Goal: Task Accomplishment & Management: Manage account settings

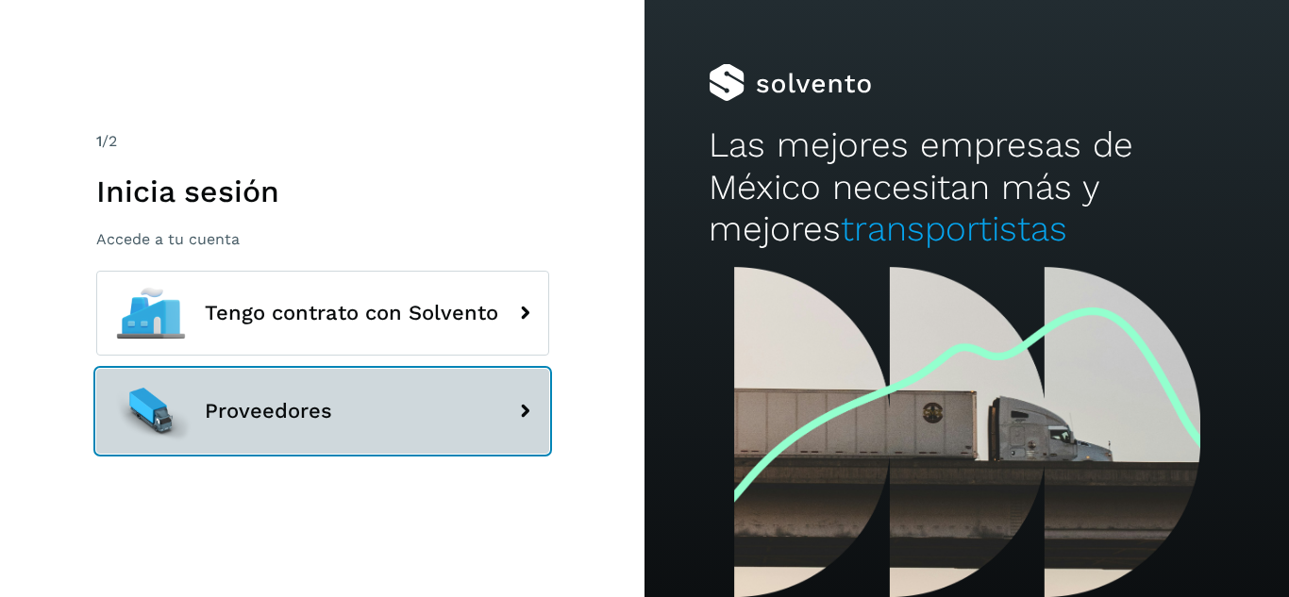
click at [282, 415] on span "Proveedores" at bounding box center [268, 411] width 127 height 23
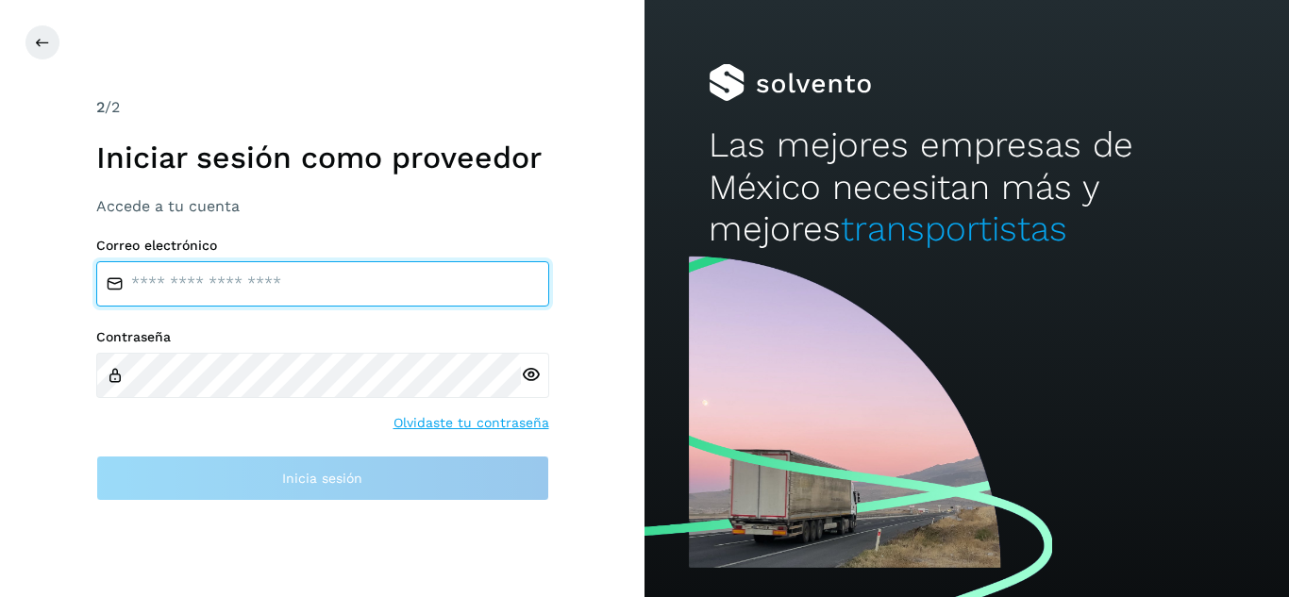
click at [273, 290] on input "email" at bounding box center [322, 283] width 453 height 45
type input "**********"
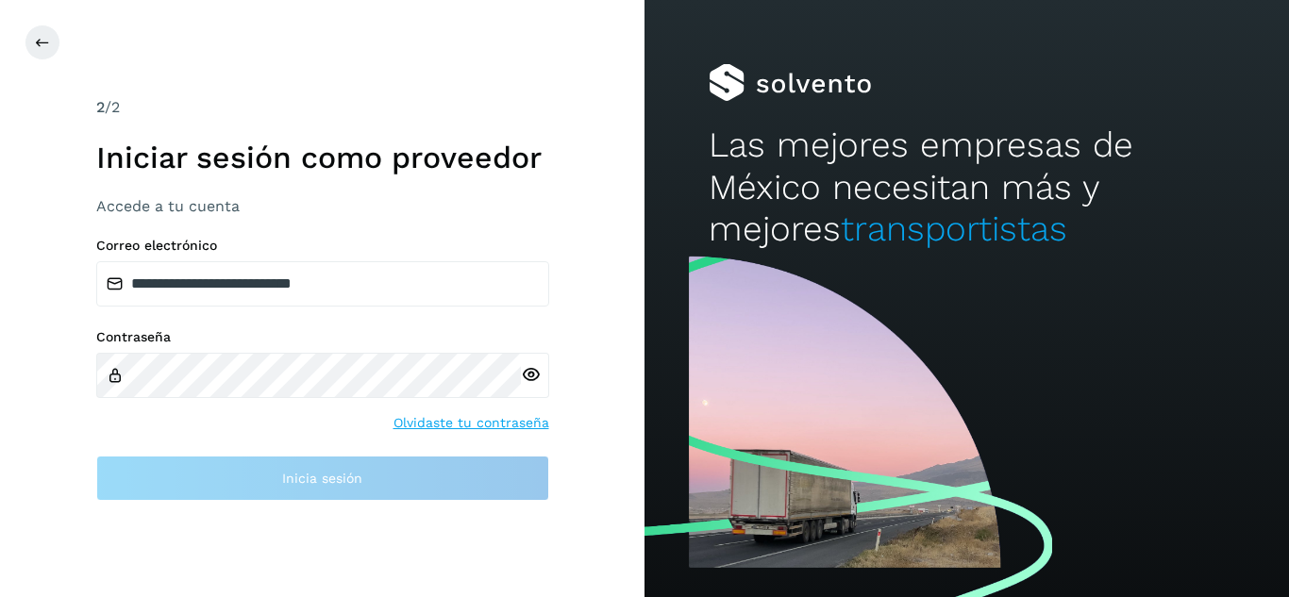
click at [534, 375] on div at bounding box center [535, 375] width 28 height 45
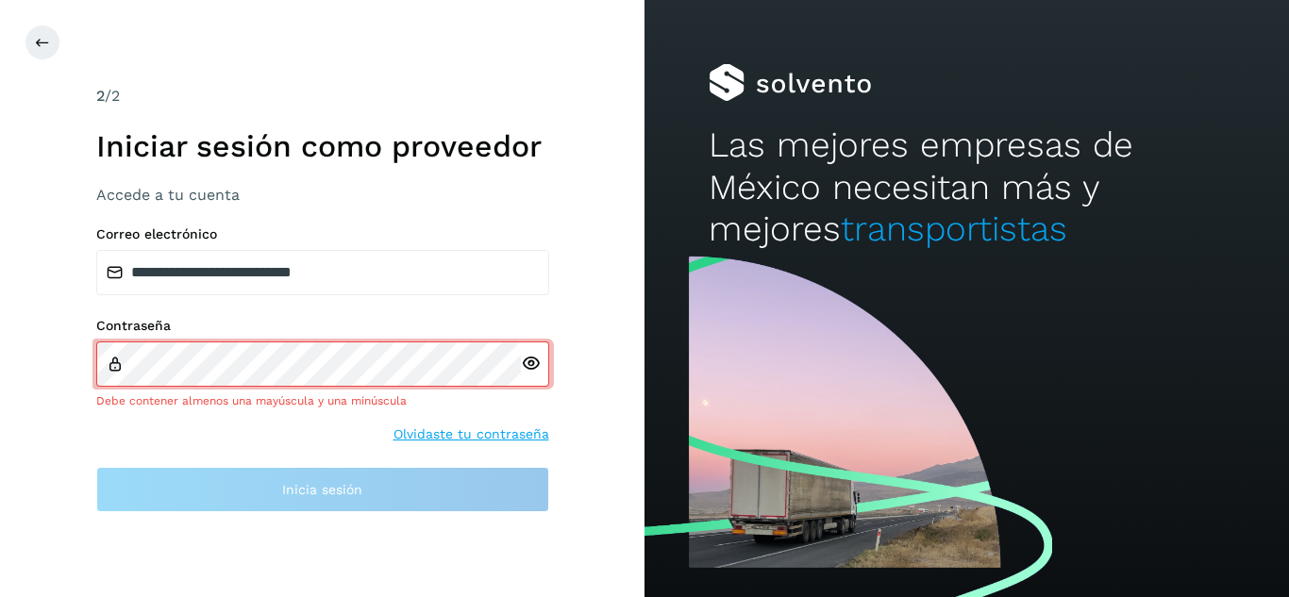
click at [533, 363] on icon at bounding box center [531, 364] width 20 height 20
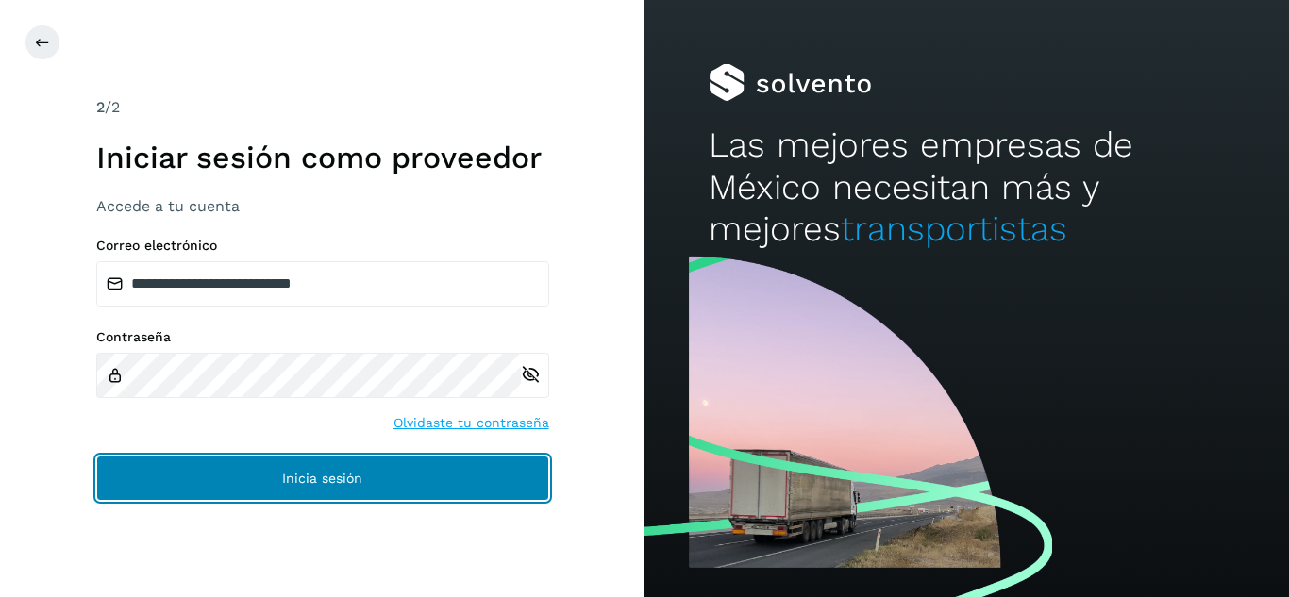
click at [328, 479] on span "Inicia sesión" at bounding box center [322, 478] width 80 height 13
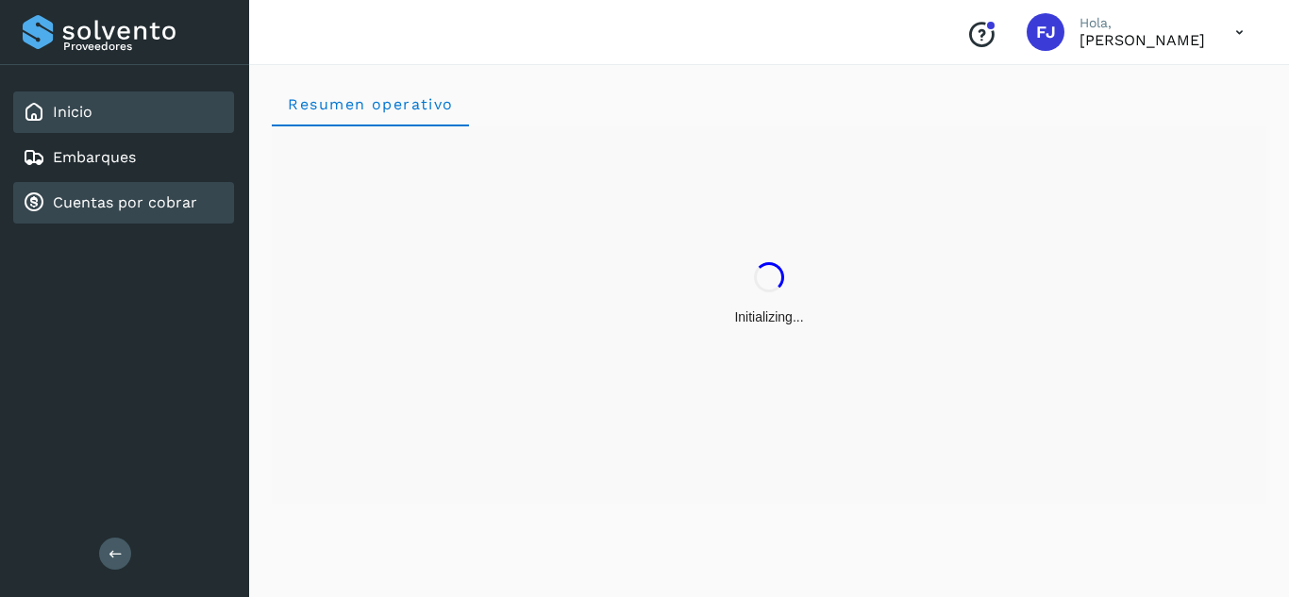
click at [150, 195] on link "Cuentas por cobrar" at bounding box center [125, 202] width 144 height 18
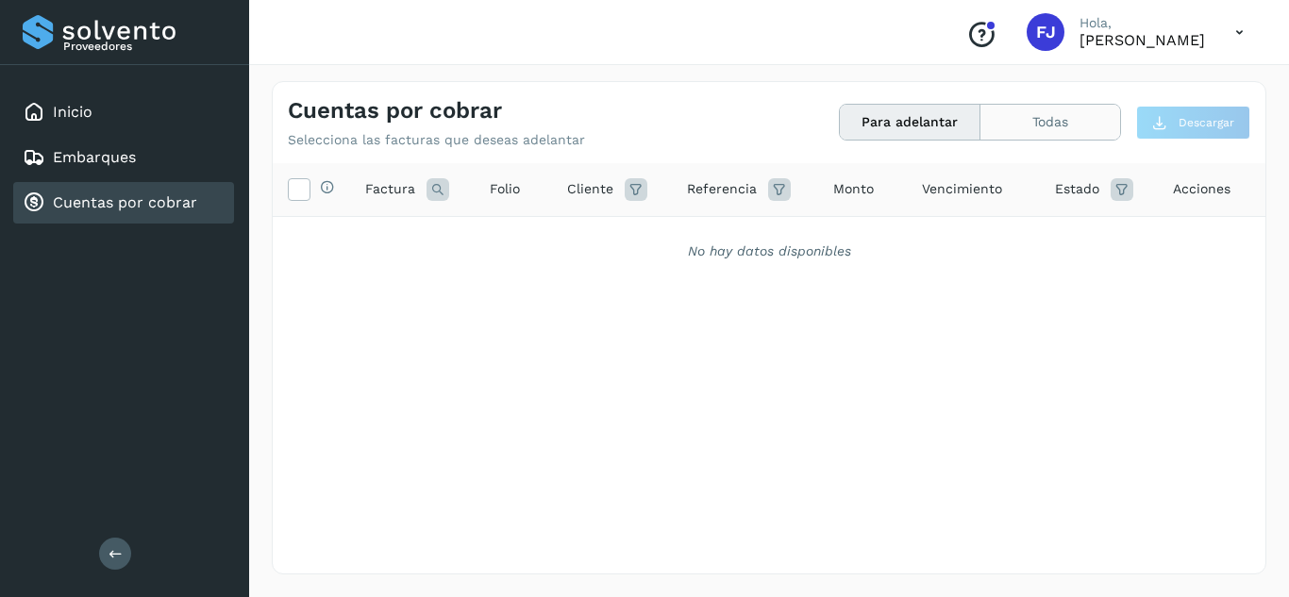
click at [1055, 121] on button "Todas" at bounding box center [1050, 122] width 140 height 35
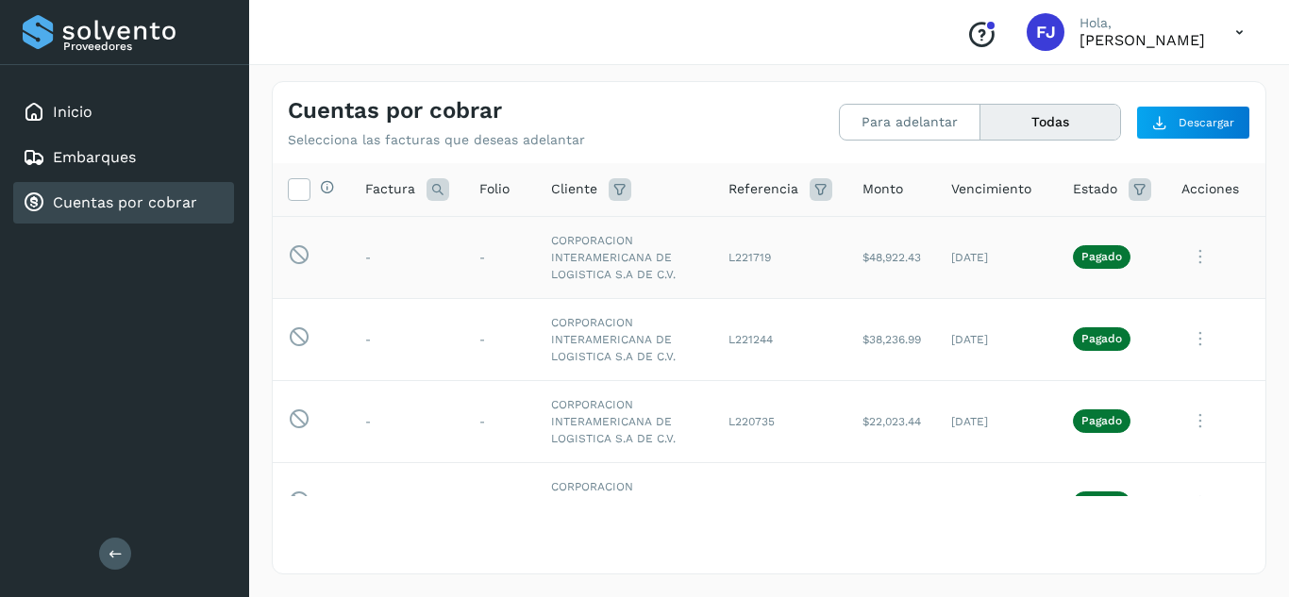
click at [1186, 255] on icon at bounding box center [1200, 257] width 38 height 39
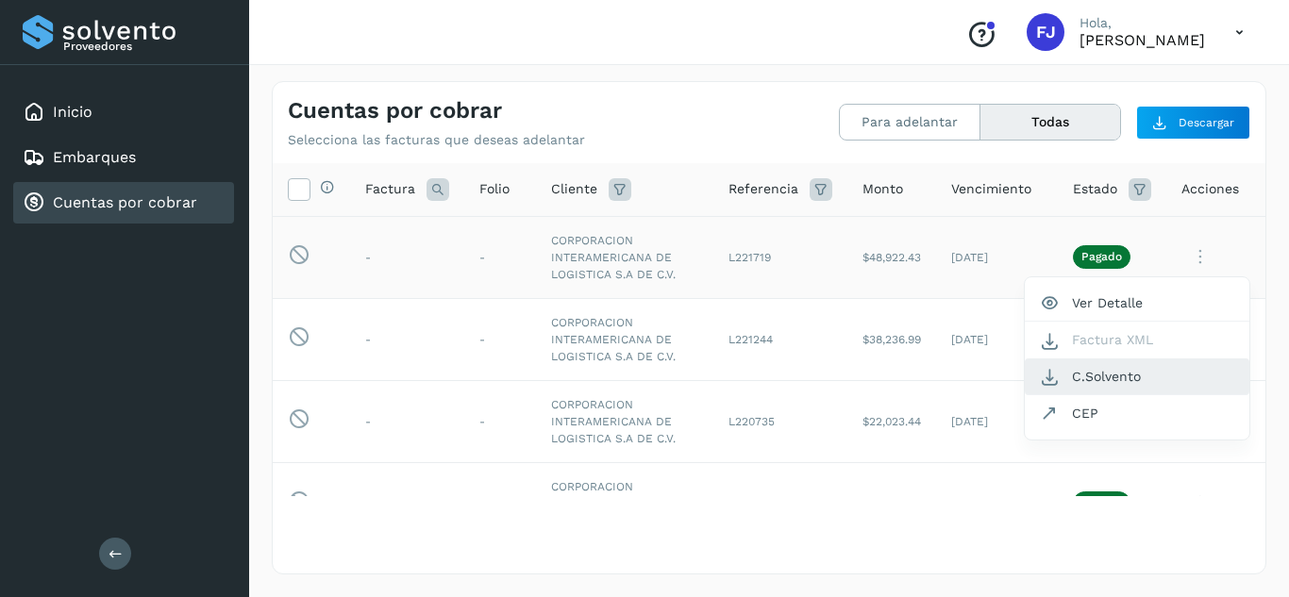
click at [1065, 378] on button "C.Solvento" at bounding box center [1137, 376] width 225 height 37
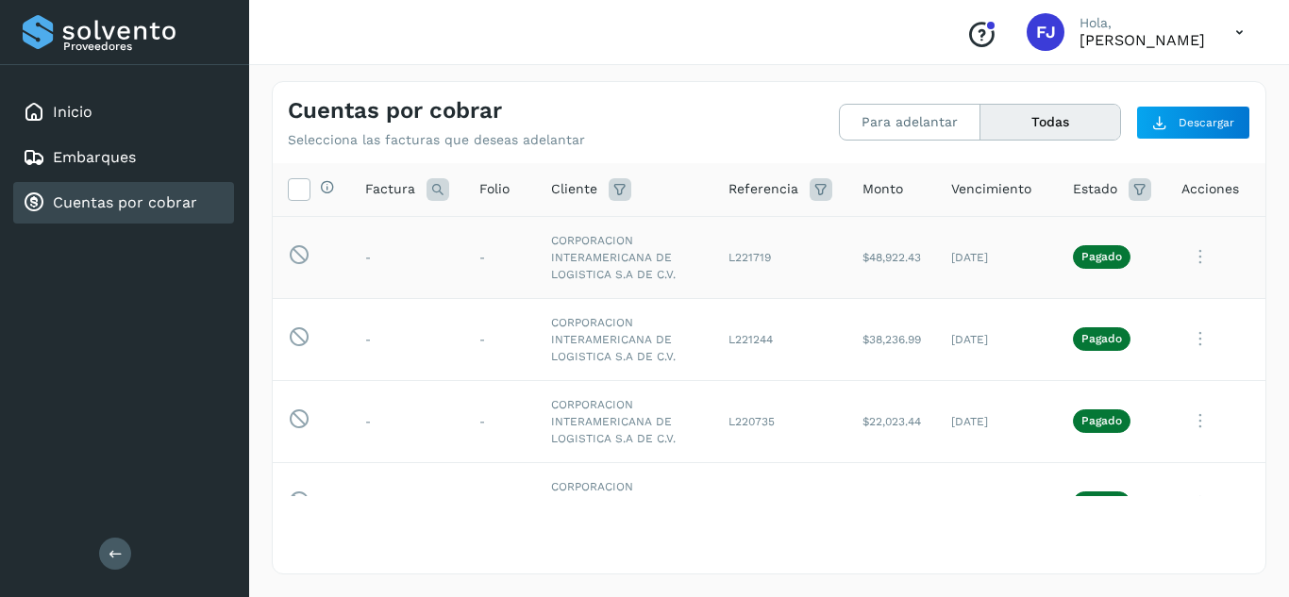
click at [1190, 256] on icon at bounding box center [1200, 257] width 38 height 39
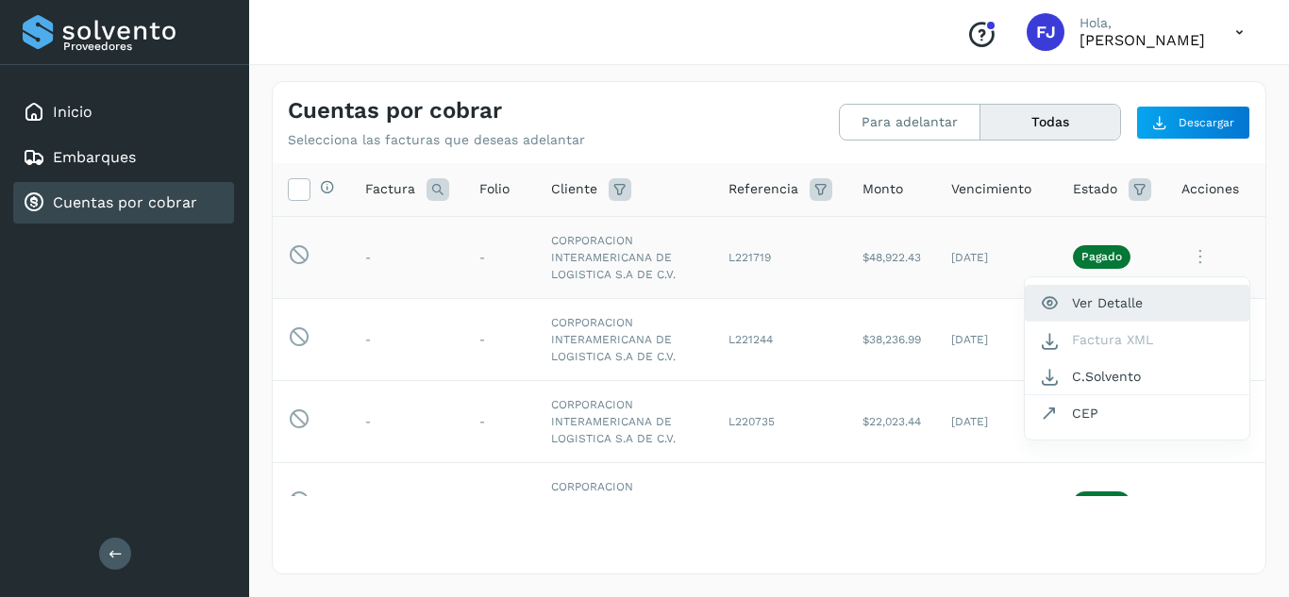
click at [1088, 293] on button "Ver Detalle" at bounding box center [1137, 303] width 225 height 37
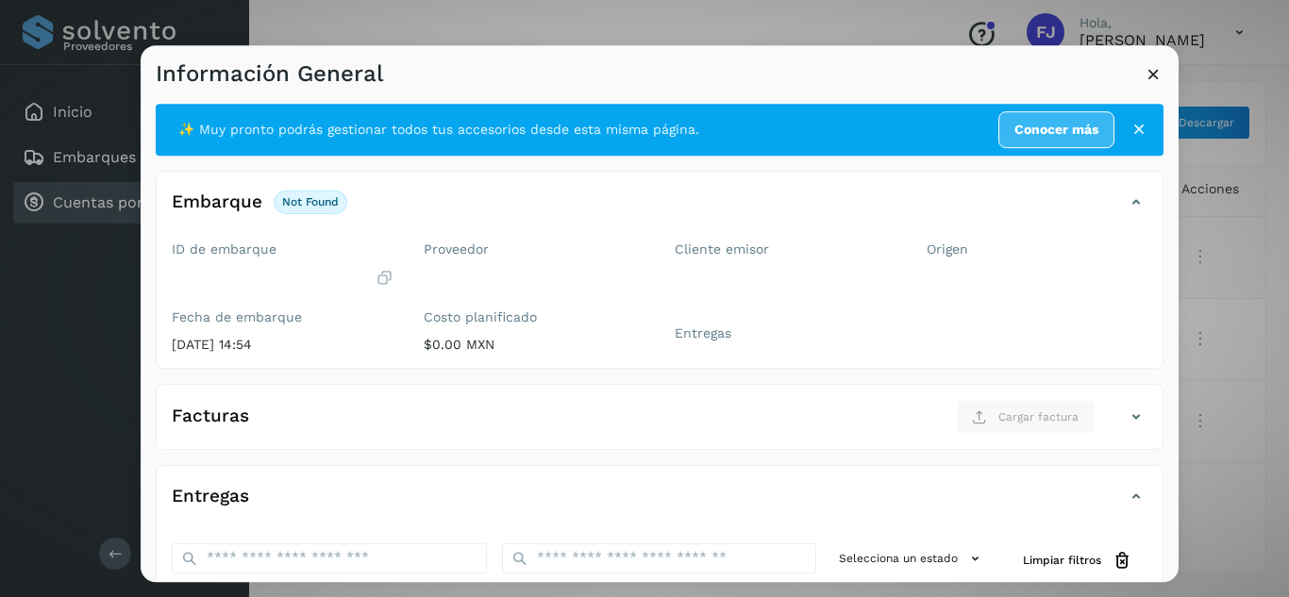
click at [1134, 301] on div "Origen" at bounding box center [1037, 301] width 252 height 134
drag, startPoint x: 1202, startPoint y: 200, endPoint x: 1192, endPoint y: 236, distance: 37.1
click at [1192, 236] on div "Información General ✨ Muy pronto podrás gestionar todos tus accesorios desde es…" at bounding box center [644, 298] width 1289 height 597
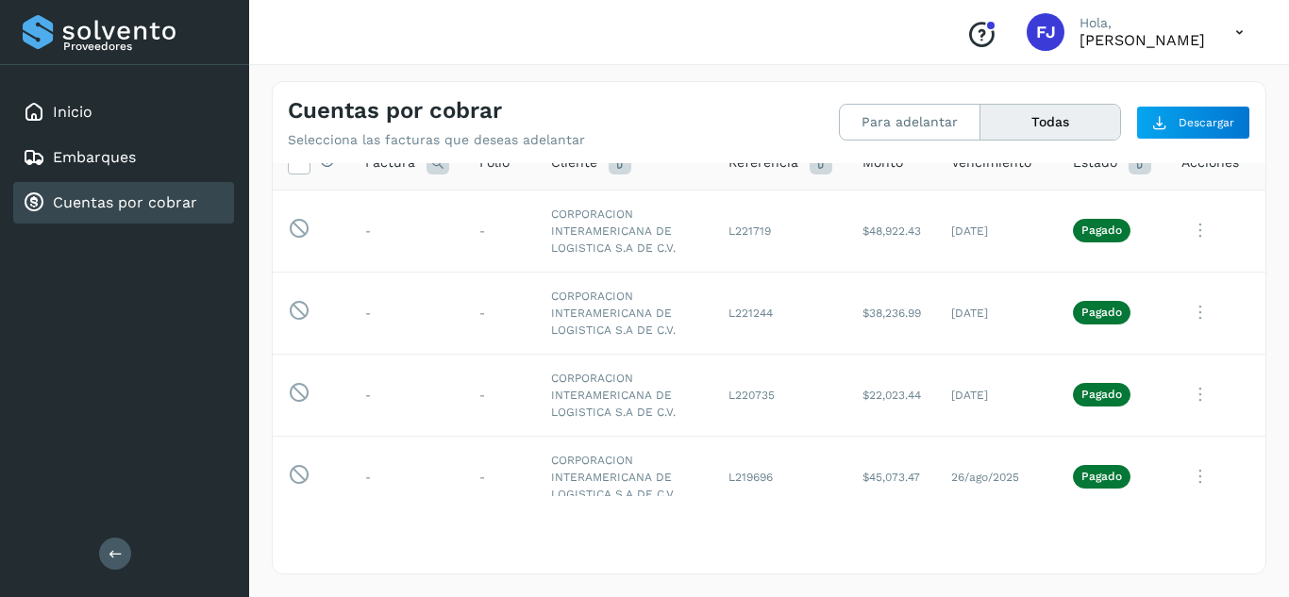
scroll to position [29, 0]
